Goal: Task Accomplishment & Management: Use online tool/utility

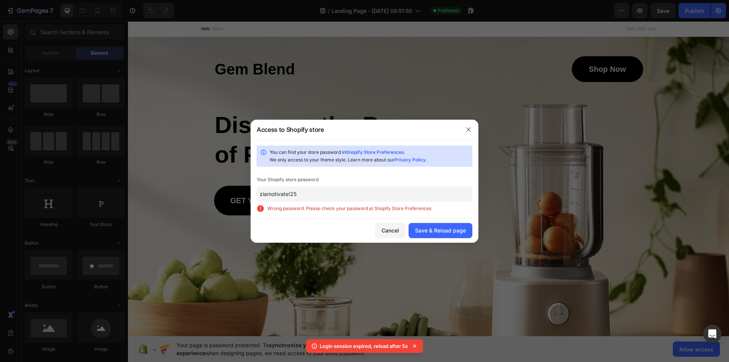
drag, startPoint x: 397, startPoint y: 229, endPoint x: 609, endPoint y: 2, distance: 310.1
click at [397, 228] on div "Cancel" at bounding box center [390, 230] width 17 height 8
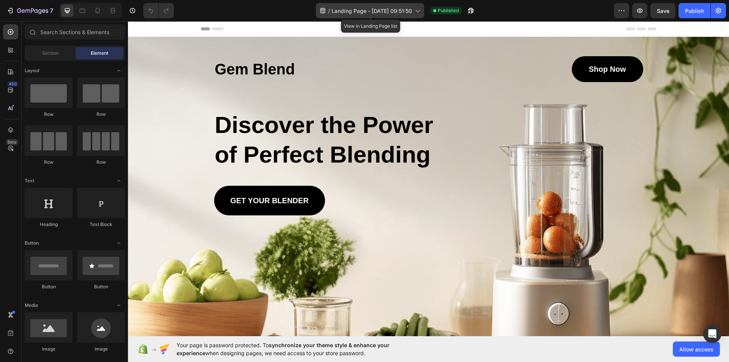
click at [412, 13] on span "Landing Page - [DATE] 09:51:50" at bounding box center [372, 11] width 81 height 8
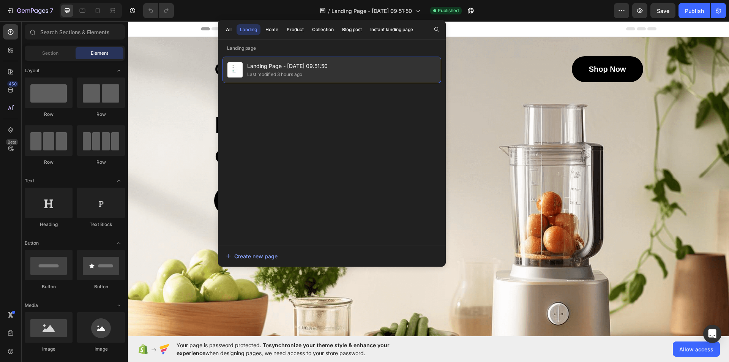
click at [247, 66] on span "Landing Page - [DATE] 09:51:50" at bounding box center [287, 66] width 81 height 9
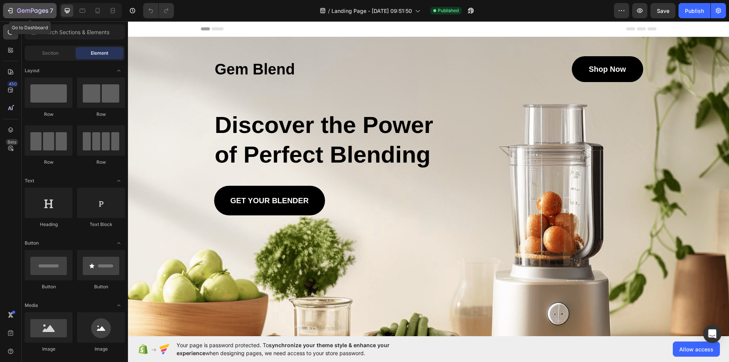
click at [33, 12] on icon "button" at bounding box center [32, 11] width 31 height 6
